Goal: Navigation & Orientation: Find specific page/section

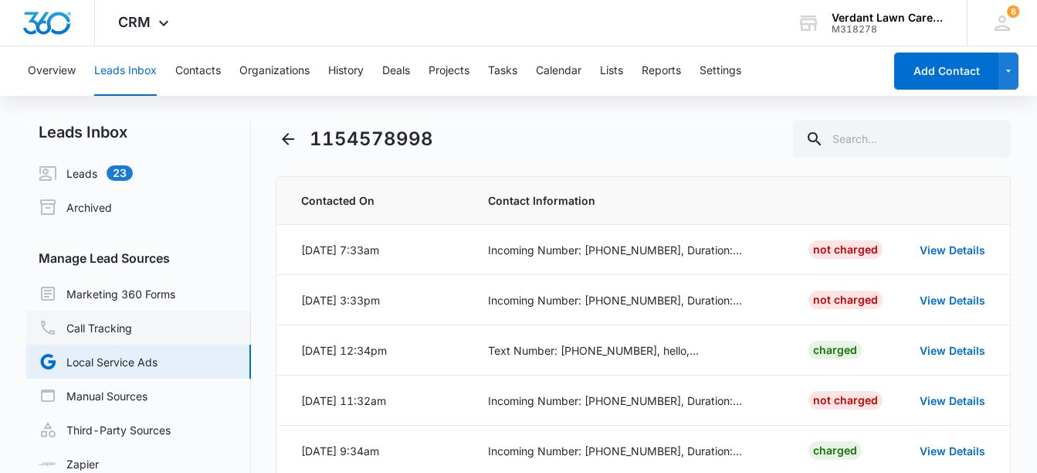
click at [106, 331] on link "Call Tracking" at bounding box center [85, 327] width 93 height 19
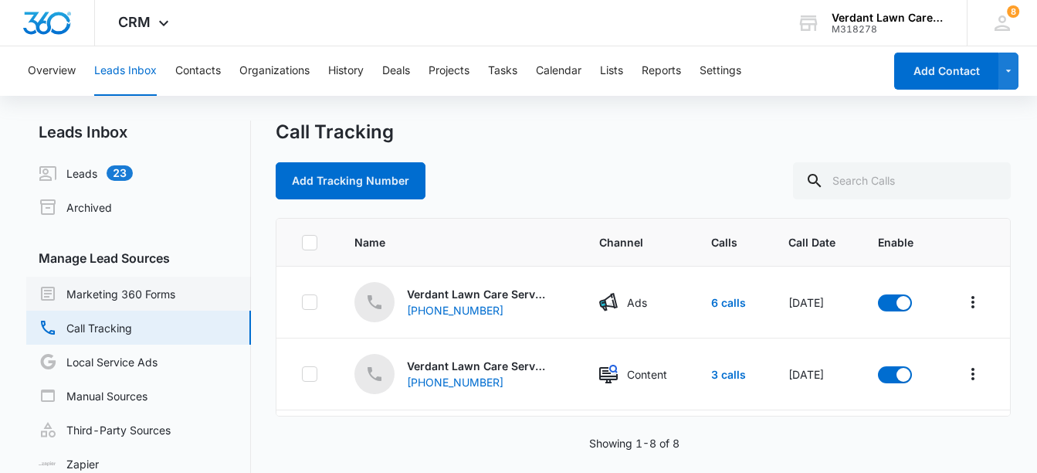
click at [90, 292] on link "Marketing 360 Forms" at bounding box center [107, 293] width 137 height 19
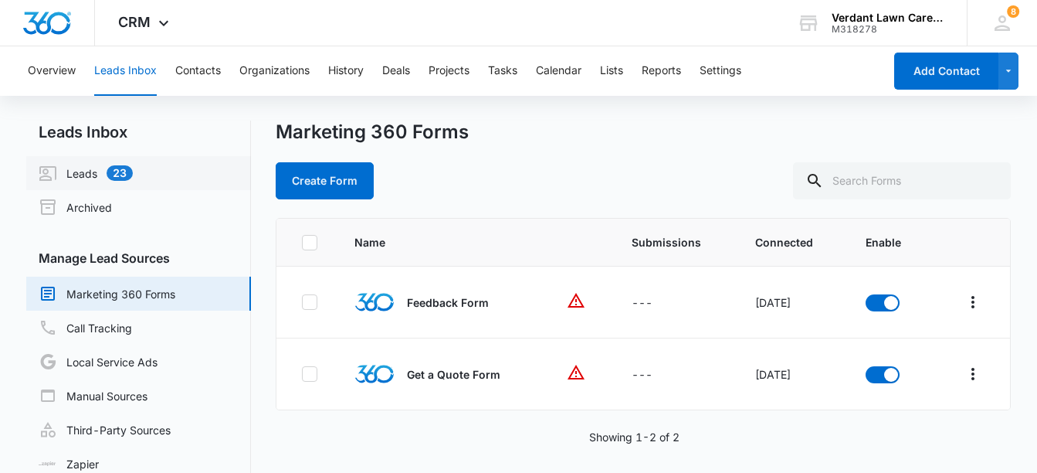
click at [96, 176] on link "Leads 23" at bounding box center [86, 173] width 94 height 19
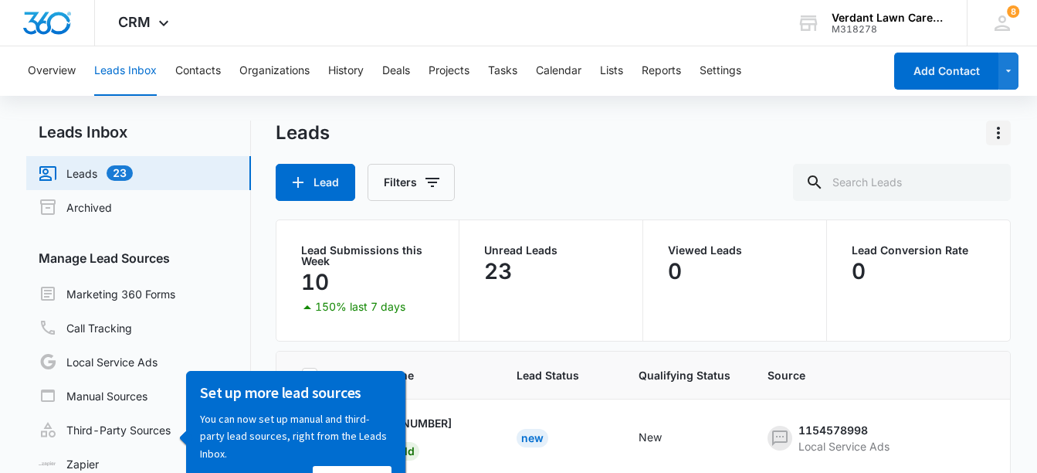
click at [990, 131] on icon "Actions" at bounding box center [999, 133] width 19 height 19
click at [813, 147] on div "Leads Export Lead Filters" at bounding box center [644, 161] width 736 height 80
click at [202, 73] on button "Contacts" at bounding box center [198, 70] width 46 height 49
